Goal: Task Accomplishment & Management: Use online tool/utility

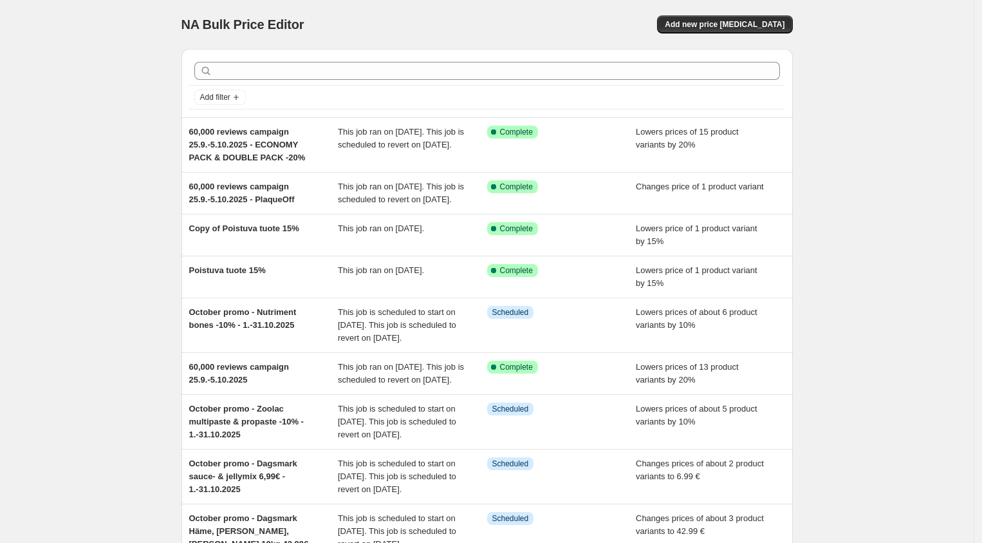
click at [760, 33] on div "NA Bulk Price Editor. This page is ready NA Bulk Price Editor Add new price [ME…" at bounding box center [488, 24] width 612 height 49
click at [760, 26] on span "Add new price [MEDICAL_DATA]" at bounding box center [725, 24] width 120 height 10
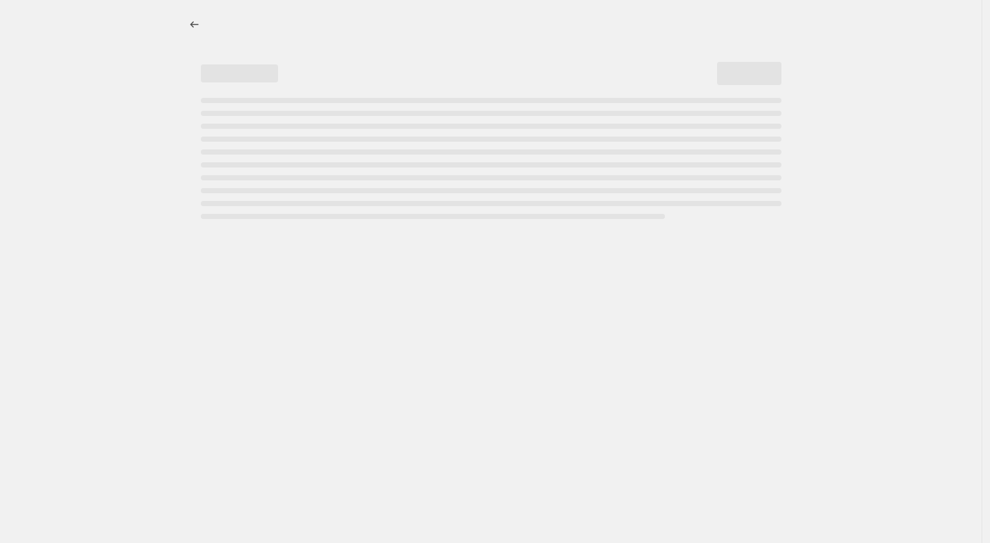
select select "percentage"
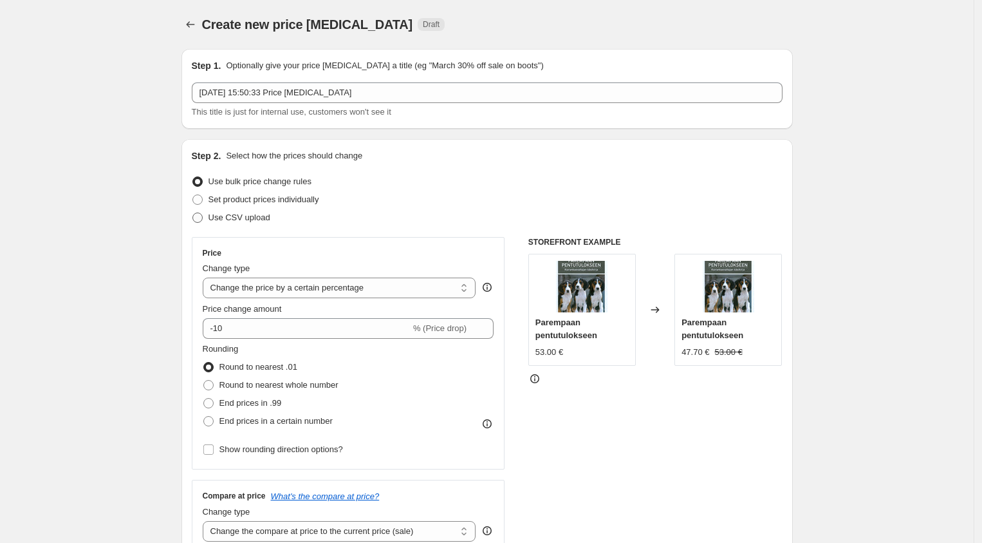
click at [252, 218] on span "Use CSV upload" at bounding box center [240, 217] width 62 height 10
click at [193, 213] on input "Use CSV upload" at bounding box center [193, 212] width 1 height 1
radio input "true"
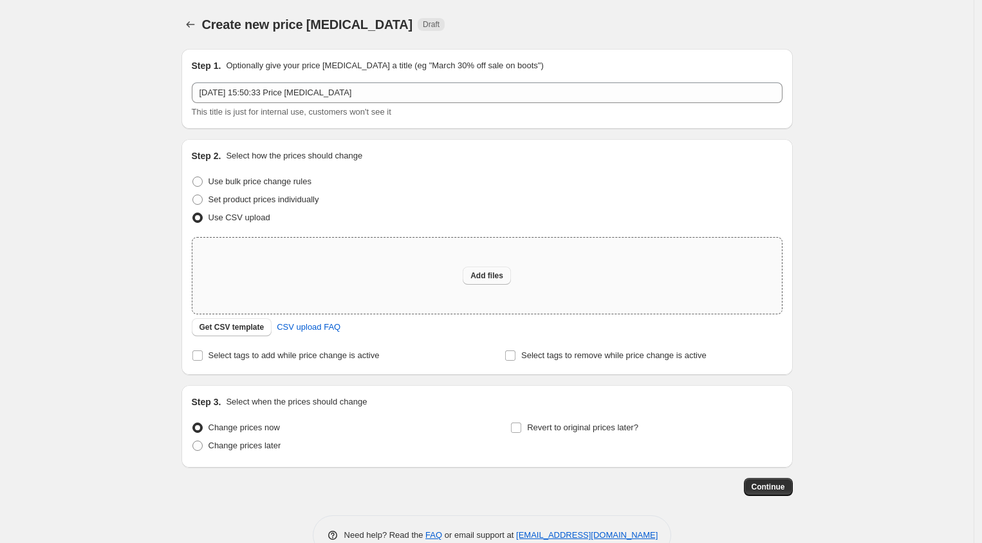
click at [488, 275] on span "Add files" at bounding box center [487, 275] width 33 height 10
click at [245, 324] on span "Get CSV template" at bounding box center [232, 327] width 65 height 10
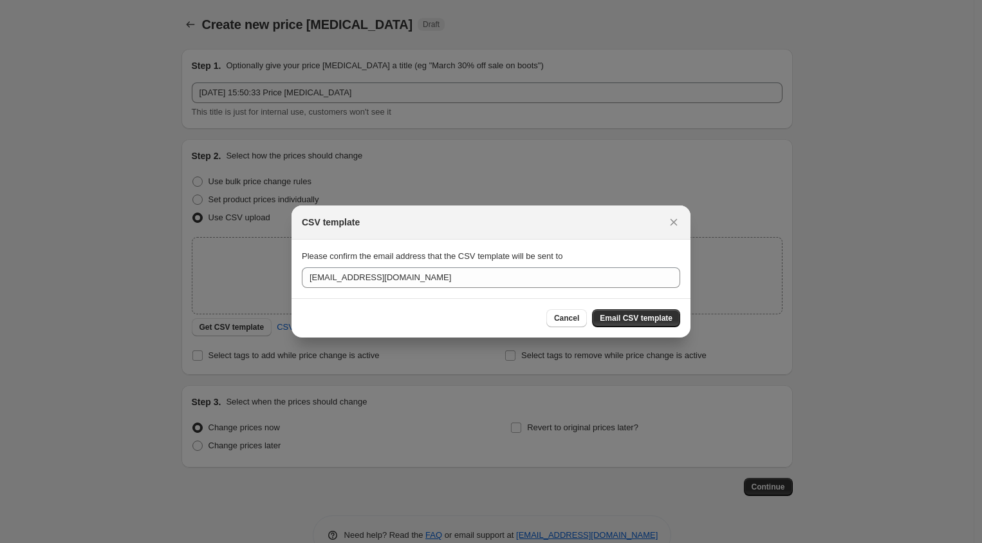
click at [630, 318] on span "Email CSV template" at bounding box center [636, 318] width 73 height 10
